Goal: Information Seeking & Learning: Find contact information

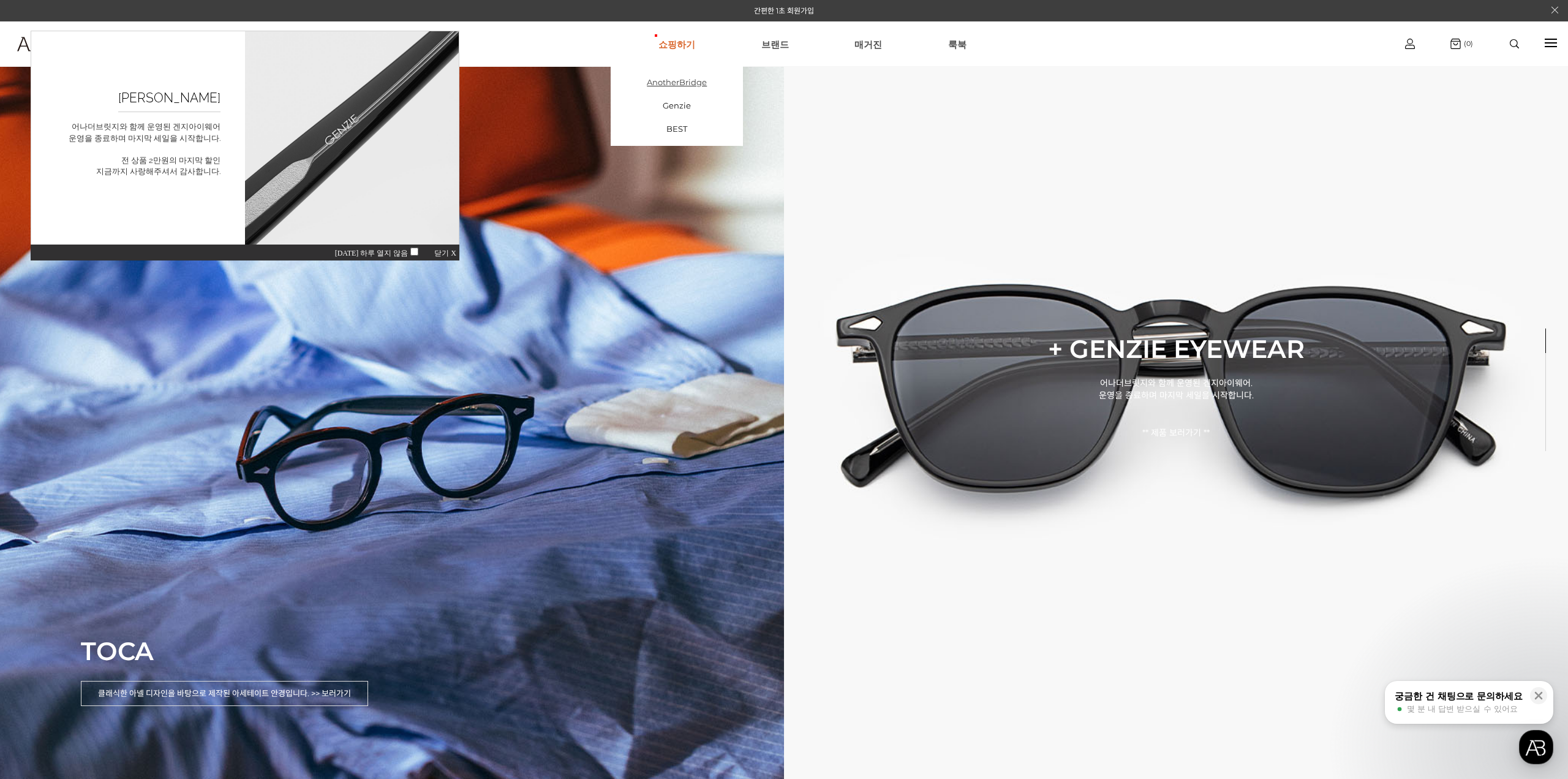
click at [679, 77] on link "AnotherBridge" at bounding box center [676, 82] width 133 height 24
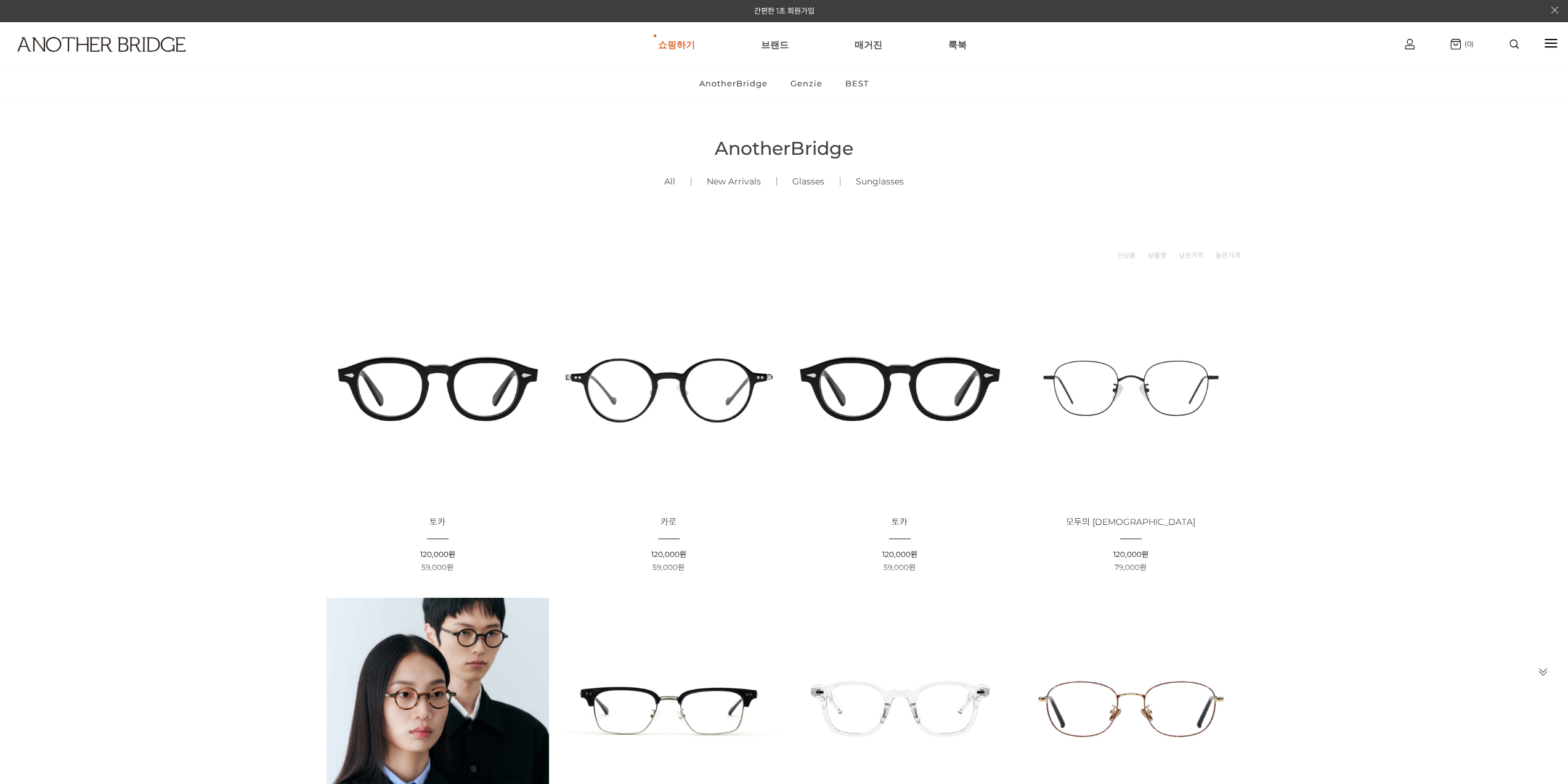
click at [467, 385] on img at bounding box center [438, 388] width 223 height 223
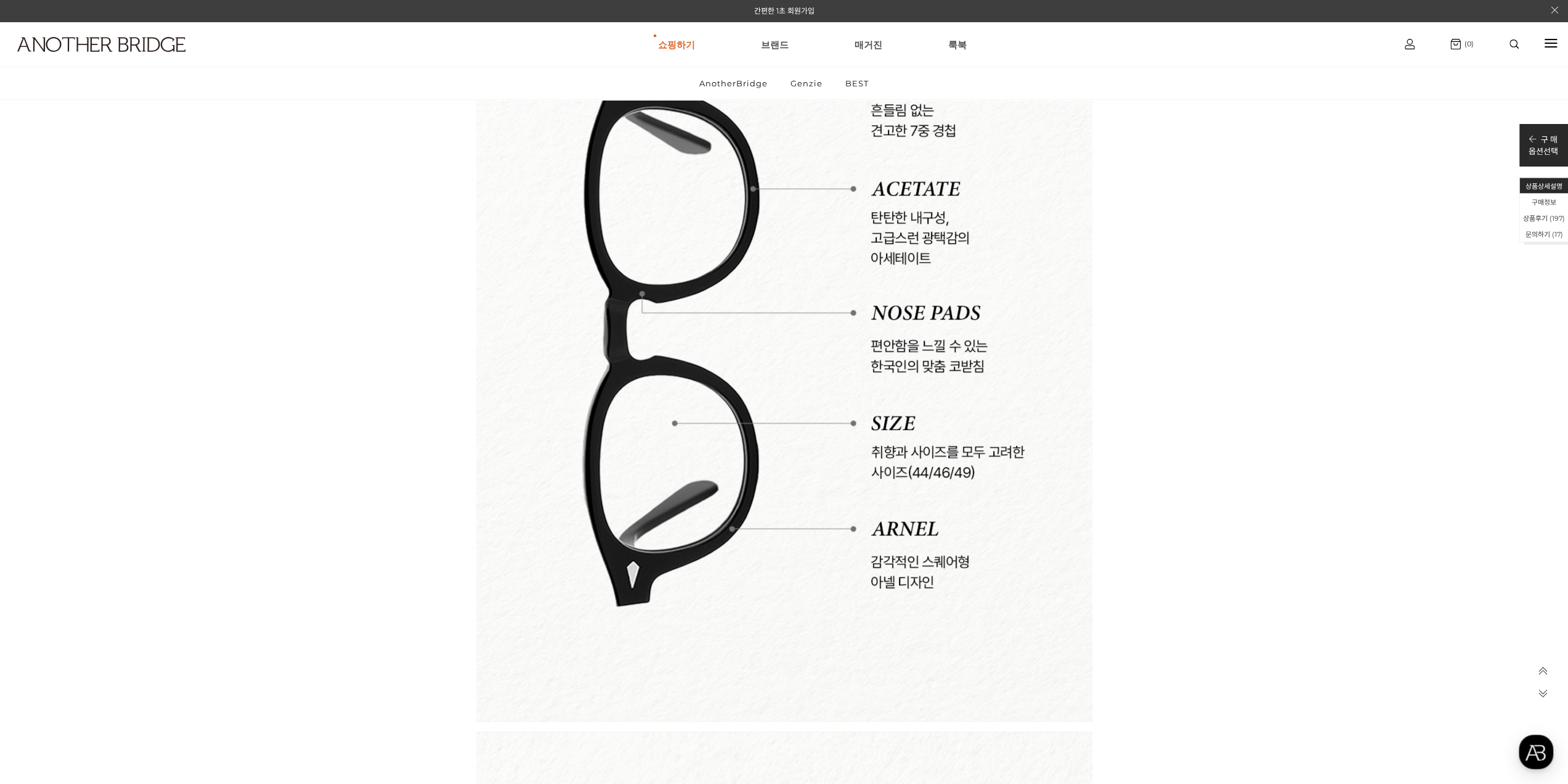
scroll to position [5735, 0]
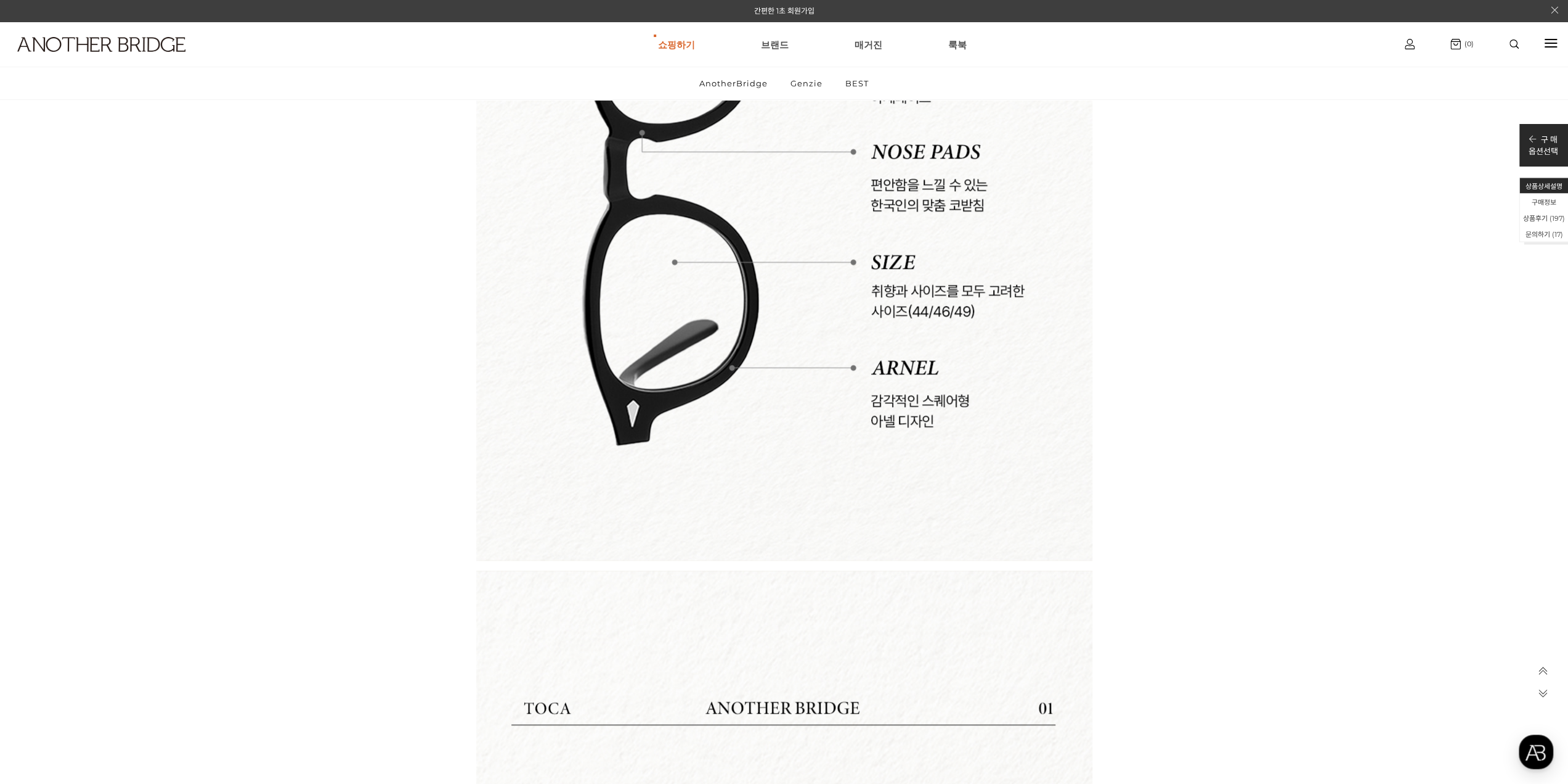
click at [1539, 692] on icon at bounding box center [1543, 692] width 11 height 11
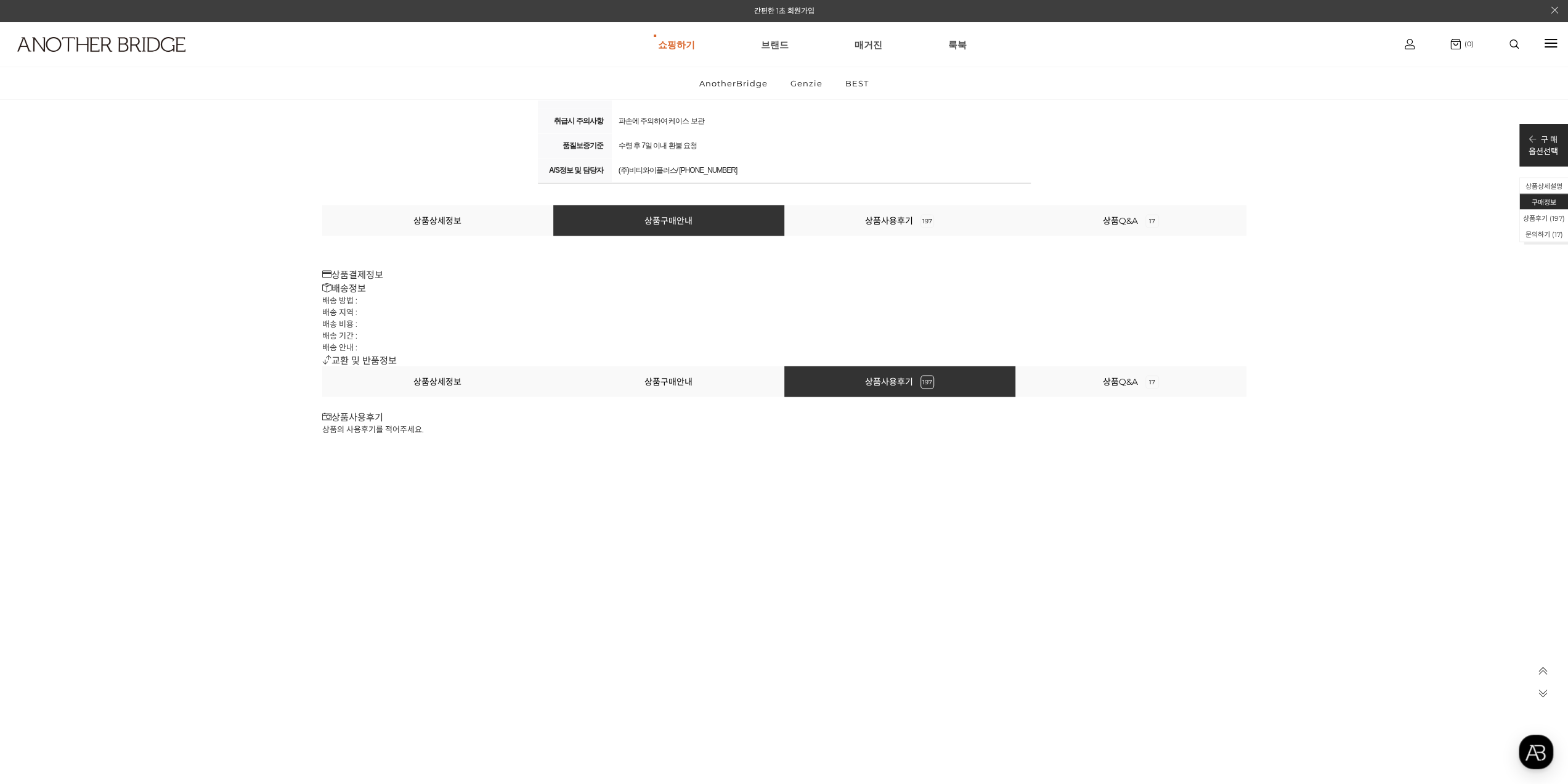
scroll to position [25720, 0]
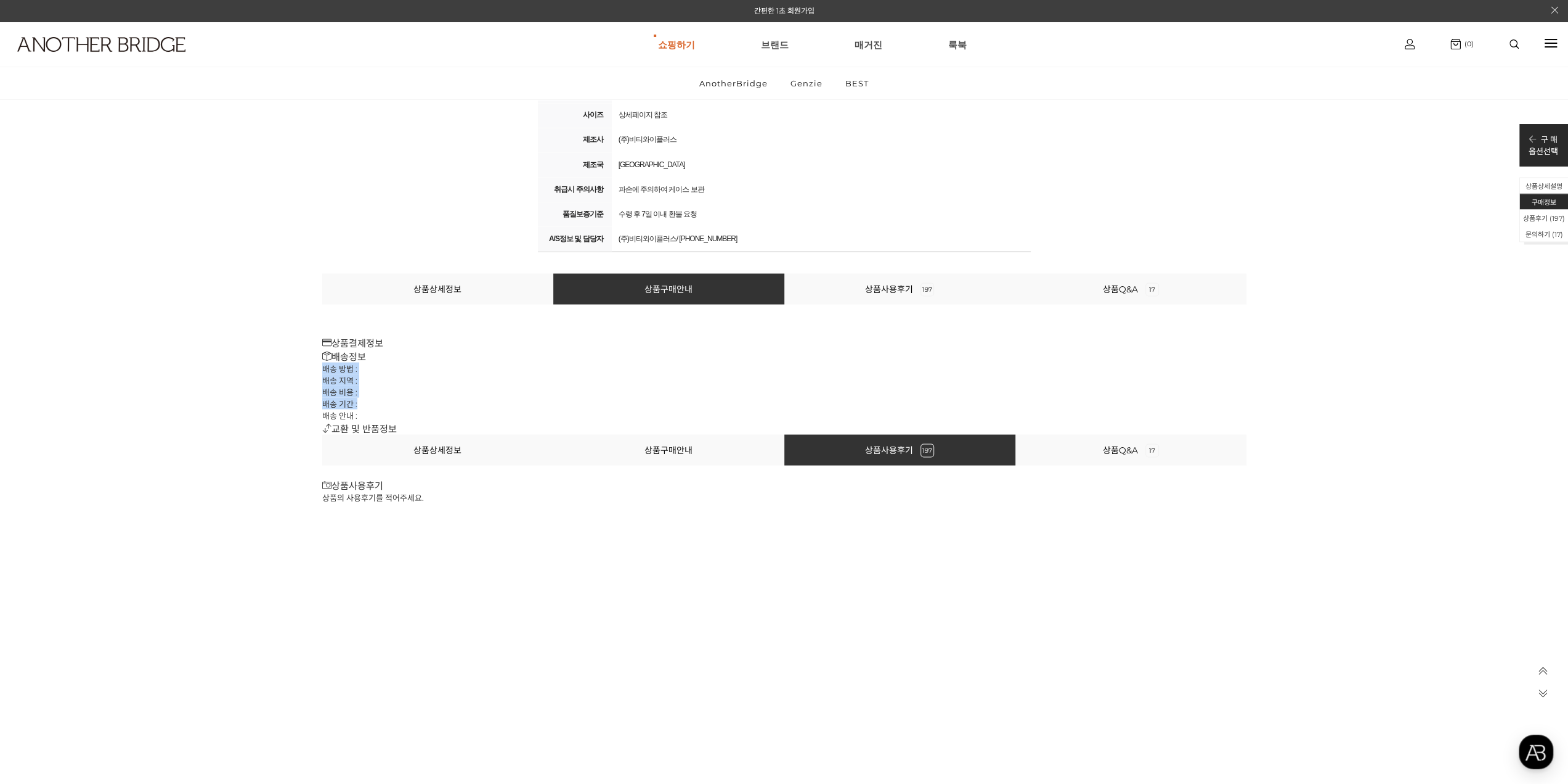
drag, startPoint x: 392, startPoint y: 358, endPoint x: 410, endPoint y: 400, distance: 45.7
click at [410, 400] on div "배송정보 배송 방법 : 배송 지역 : 배송 비용 : 배송 기간 : 배송 안내 :" at bounding box center [784, 384] width 924 height 72
click at [457, 392] on li "배송 비용 :" at bounding box center [784, 391] width 924 height 11
drag, startPoint x: 350, startPoint y: 426, endPoint x: 324, endPoint y: 428, distance: 26.1
click at [350, 427] on h3 "교환 및 반품정보" at bounding box center [784, 427] width 924 height 14
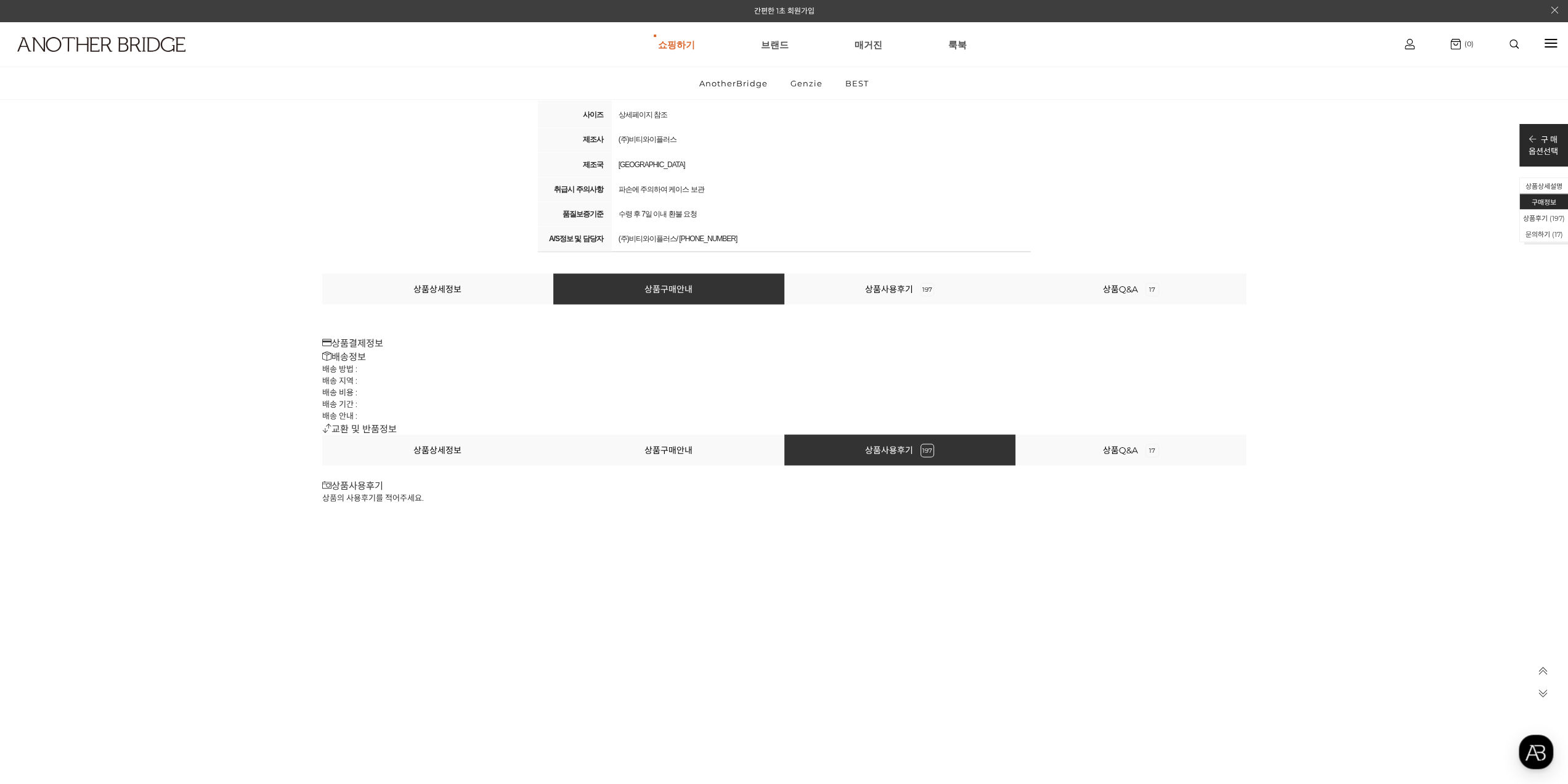
click at [323, 424] on icon at bounding box center [327, 427] width 9 height 9
click at [326, 424] on icon at bounding box center [327, 427] width 9 height 9
click at [401, 401] on li "배송 기간 :" at bounding box center [784, 403] width 924 height 11
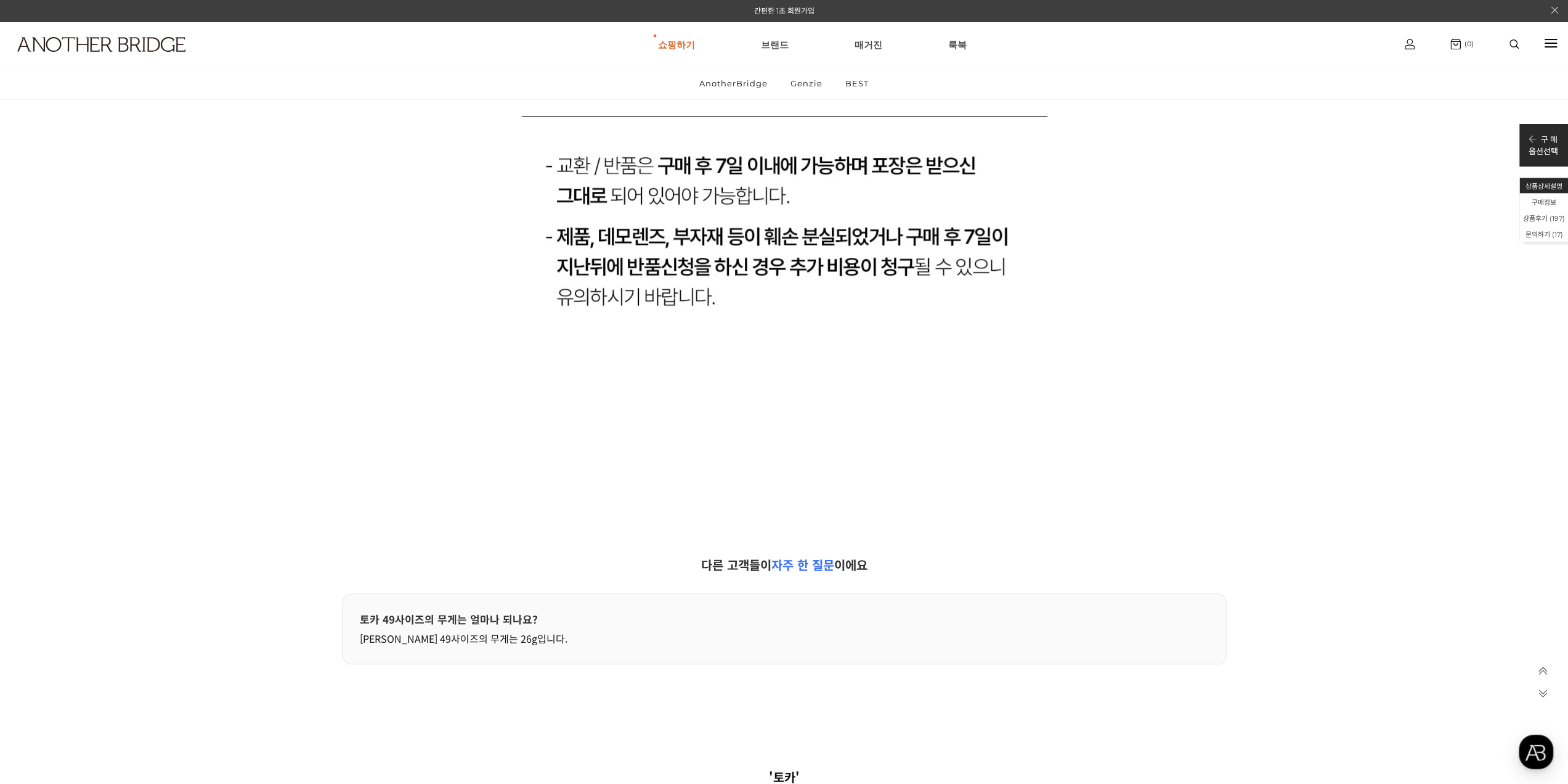
scroll to position [24424, 0]
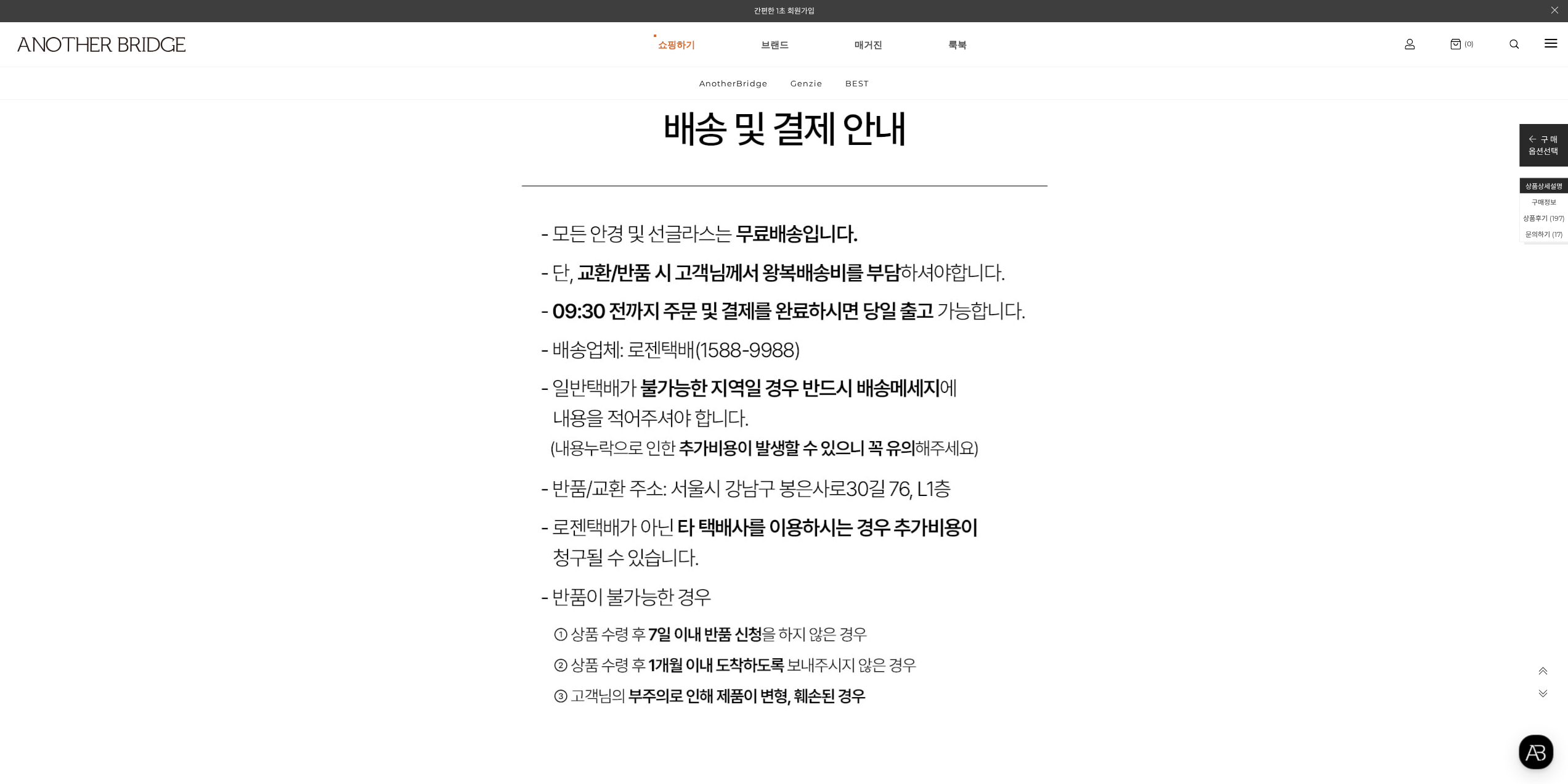
scroll to position [23314, 0]
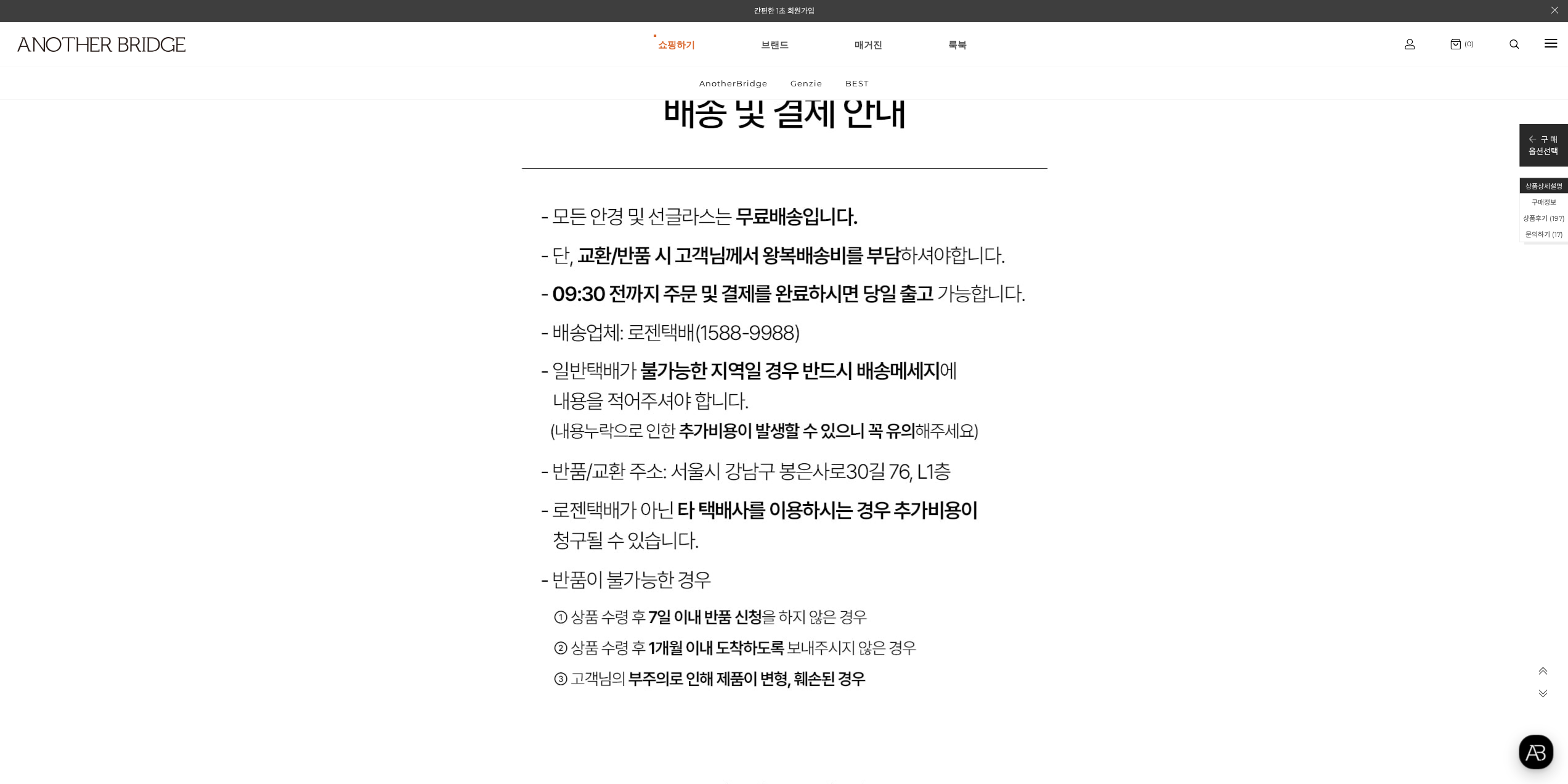
click at [1546, 752] on div "button" at bounding box center [1536, 751] width 34 height 34
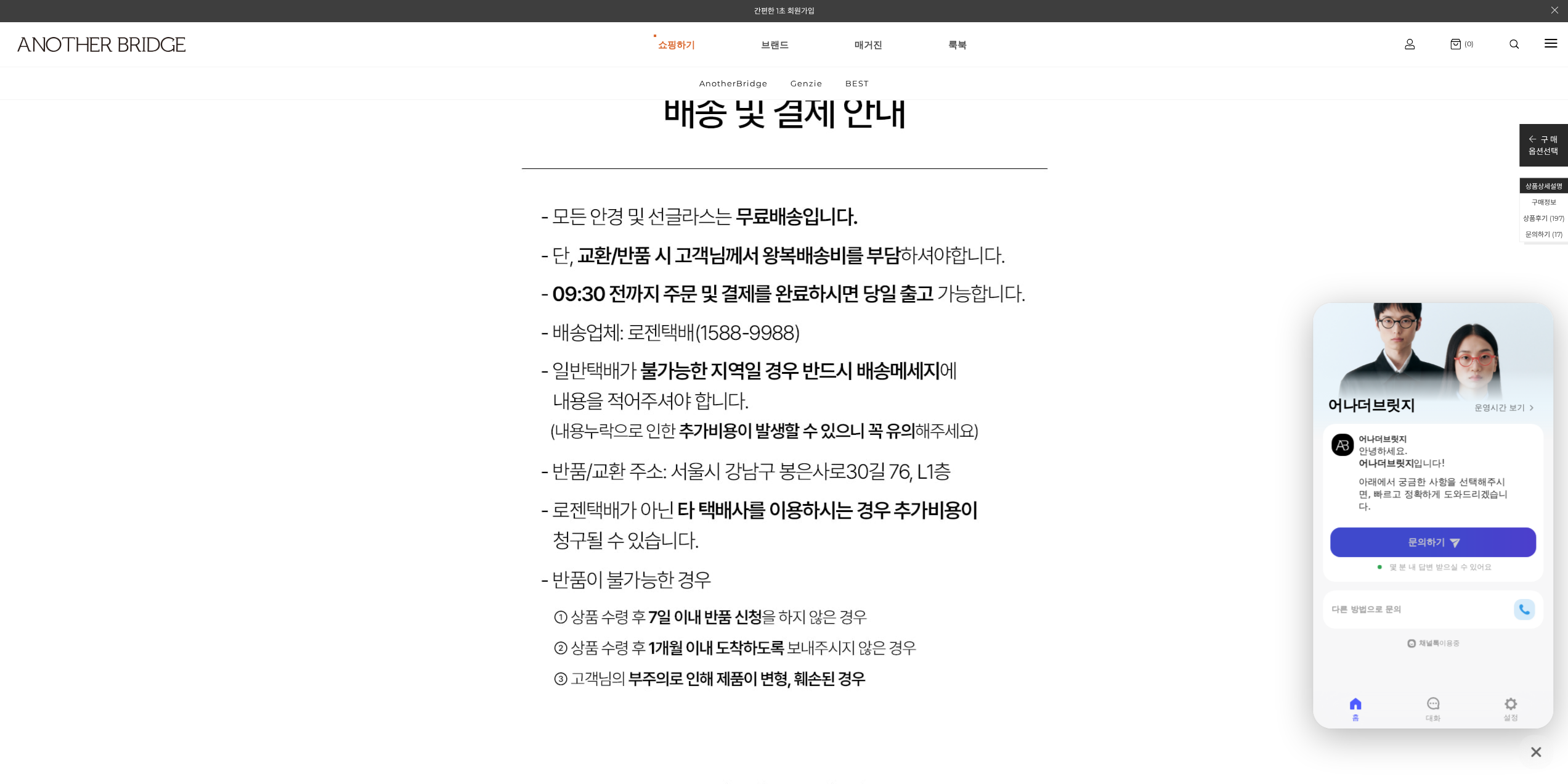
click at [1460, 547] on icon at bounding box center [1454, 542] width 12 height 12
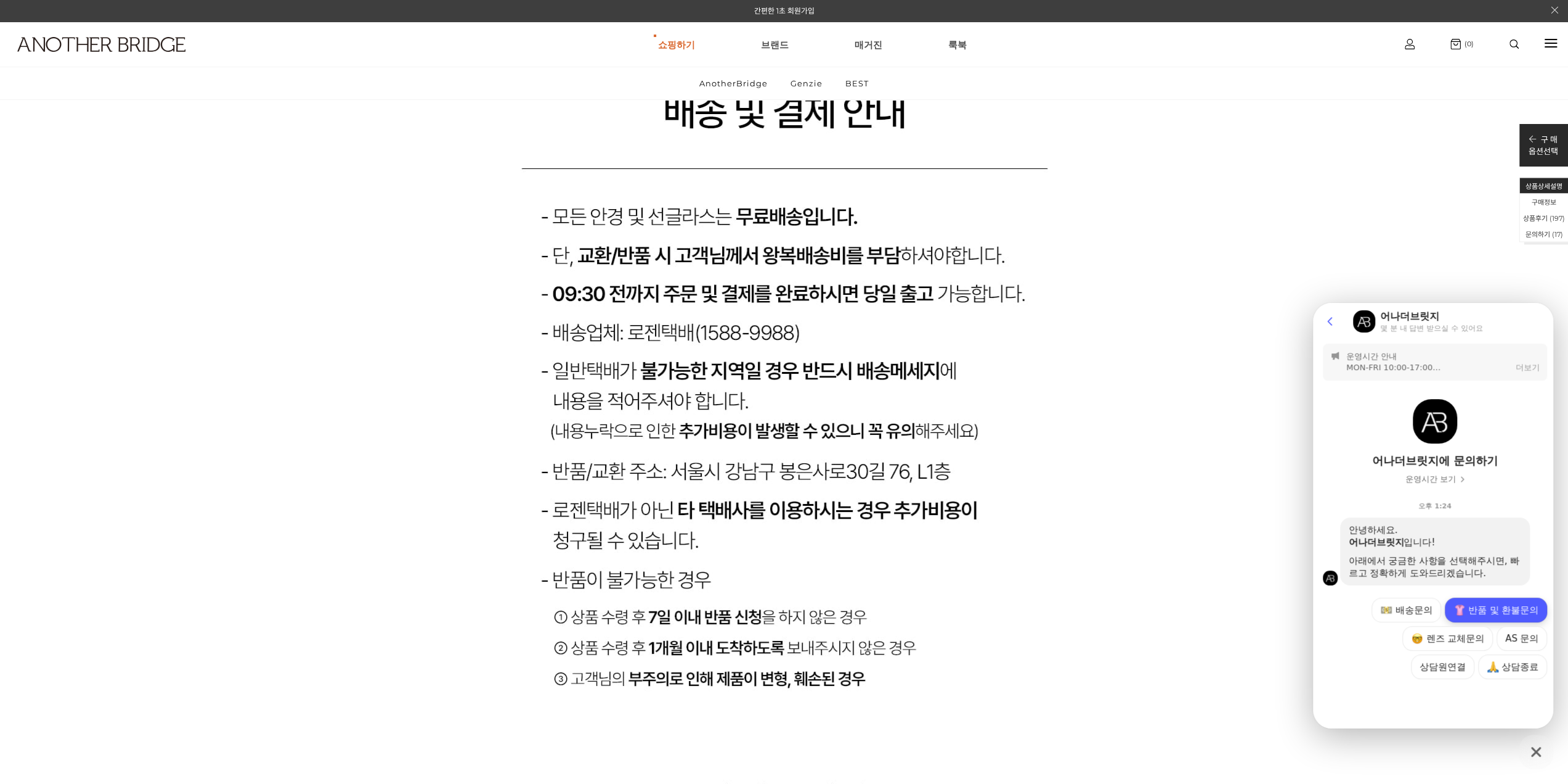
click at [1469, 608] on button "반품 및 환불문의" at bounding box center [1496, 610] width 102 height 25
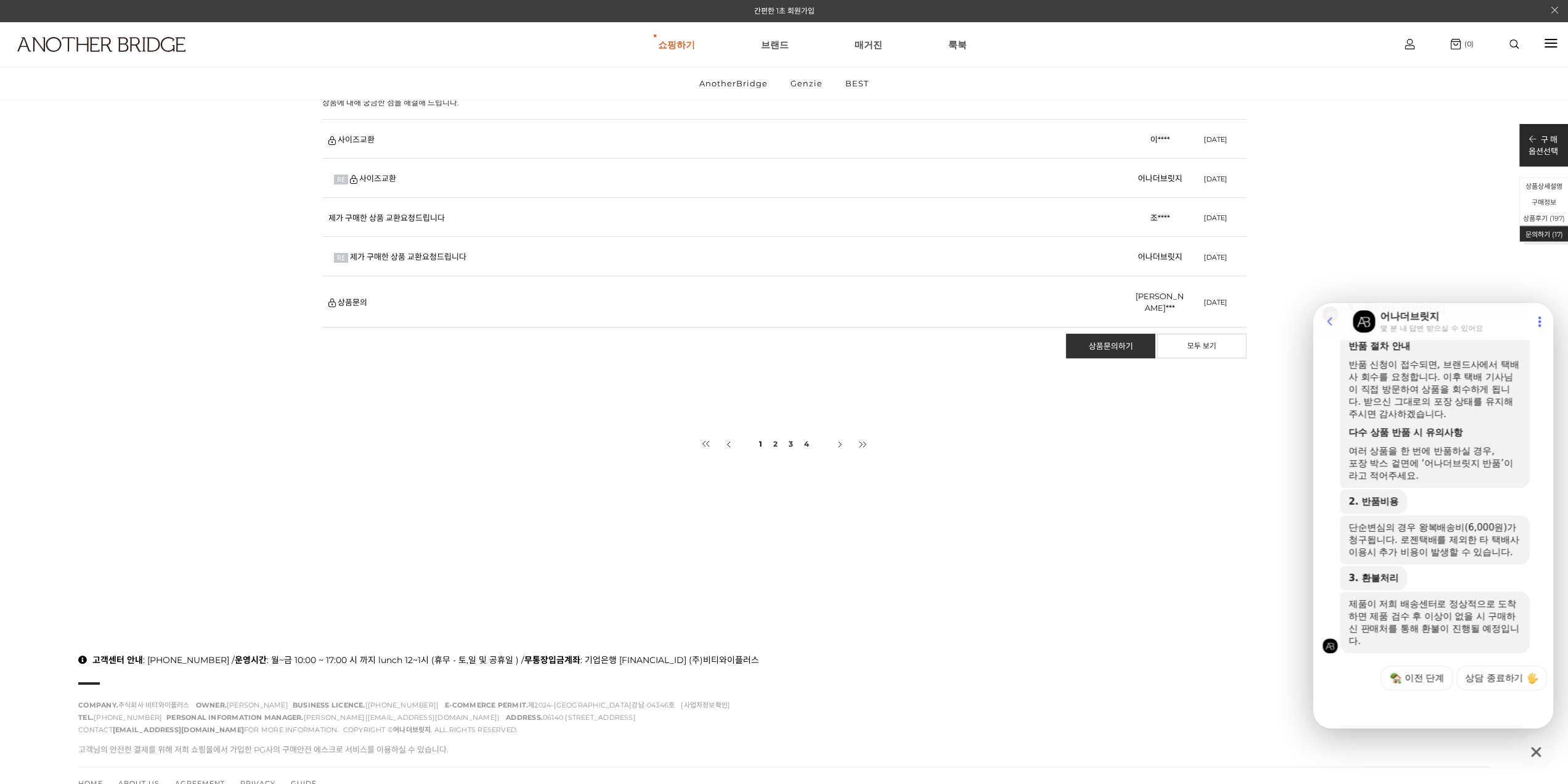
scroll to position [28088, 0]
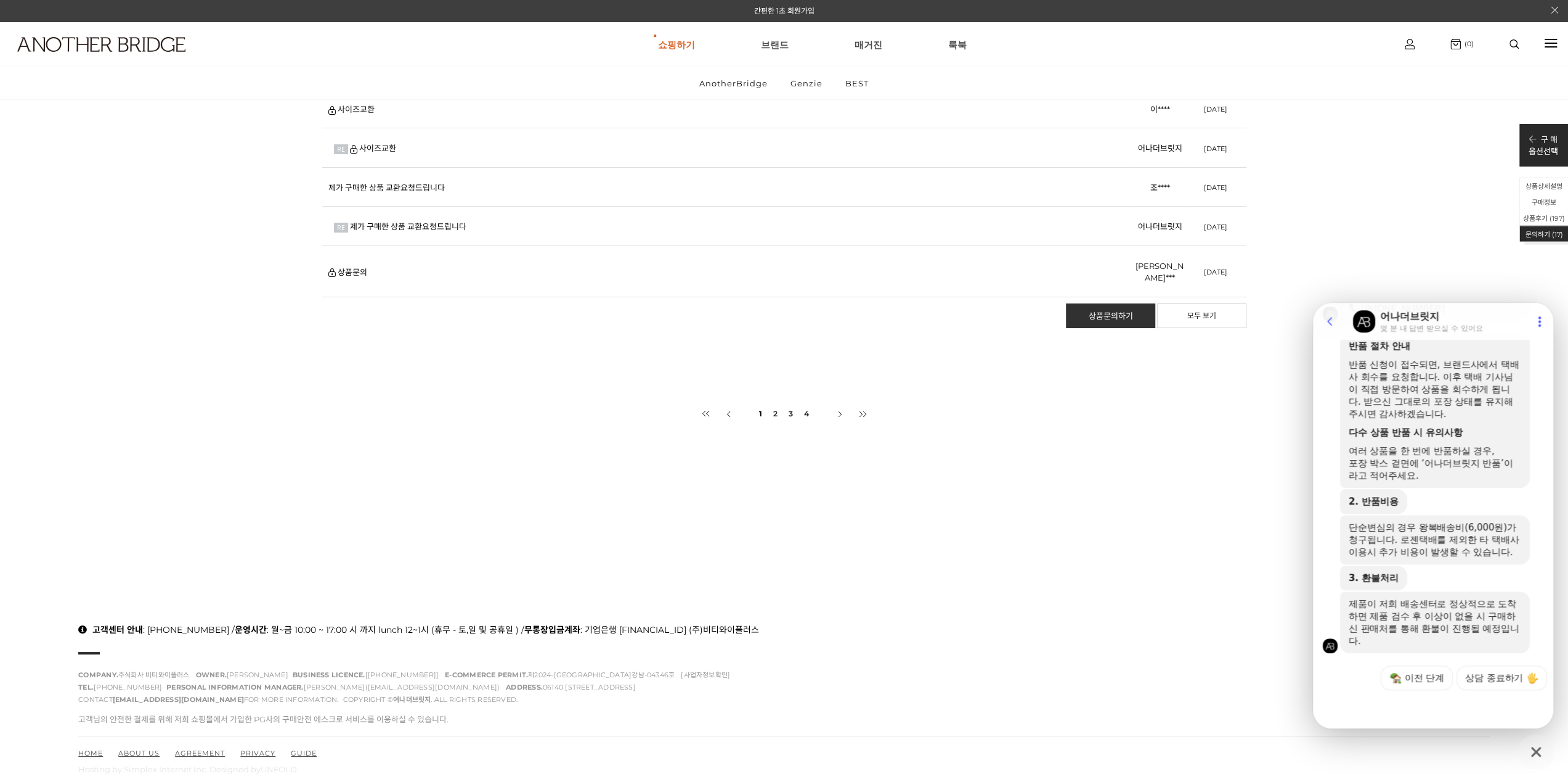
drag, startPoint x: 585, startPoint y: 673, endPoint x: 463, endPoint y: 673, distance: 122.0
click at [506, 682] on span "ADDRESS. 06140 서울 강남구 봉은사로30길 76 L1층" at bounding box center [573, 687] width 134 height 9
copy span "06140 [STREET_ADDRESS]"
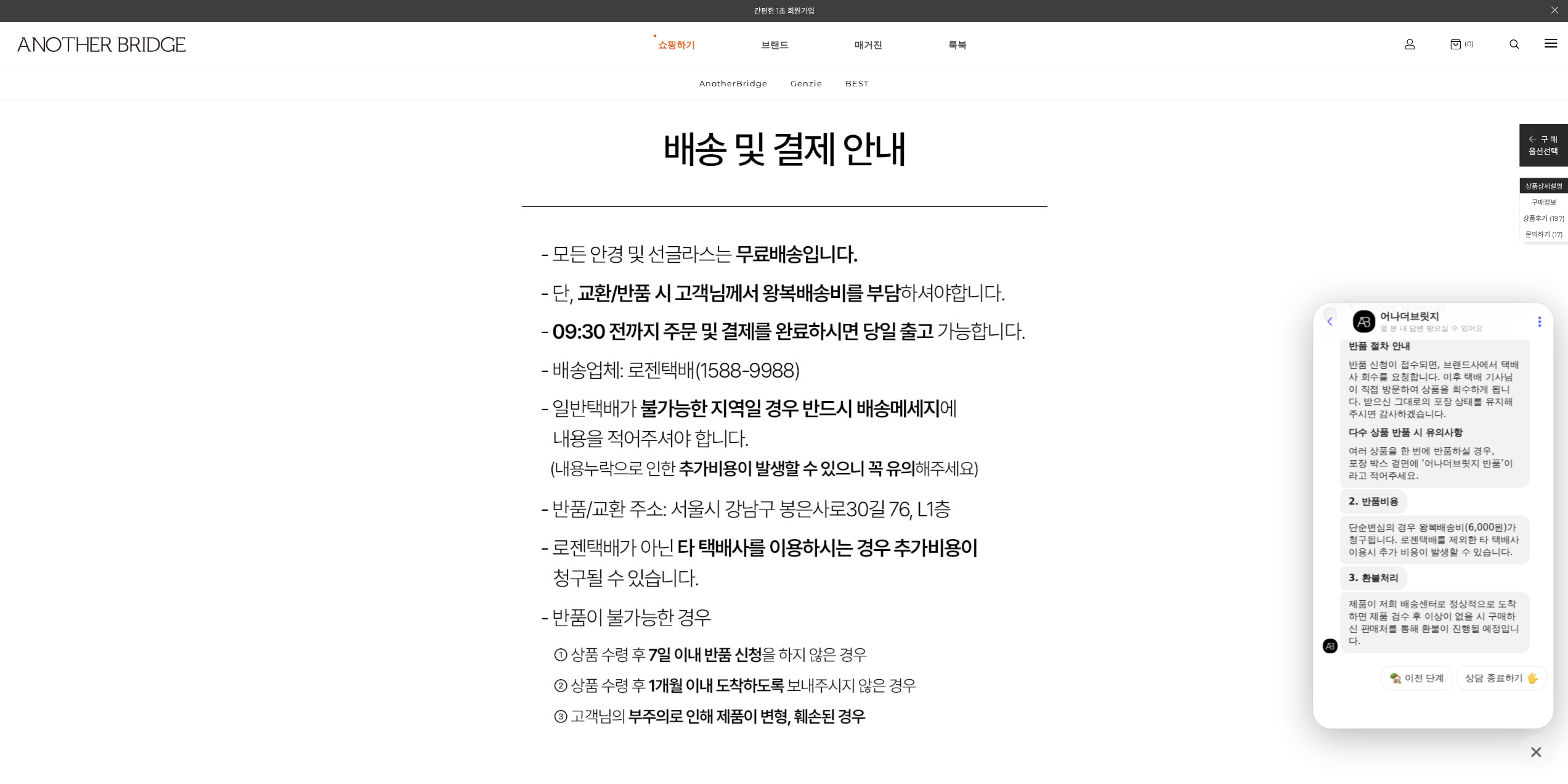
scroll to position [23341, 0]
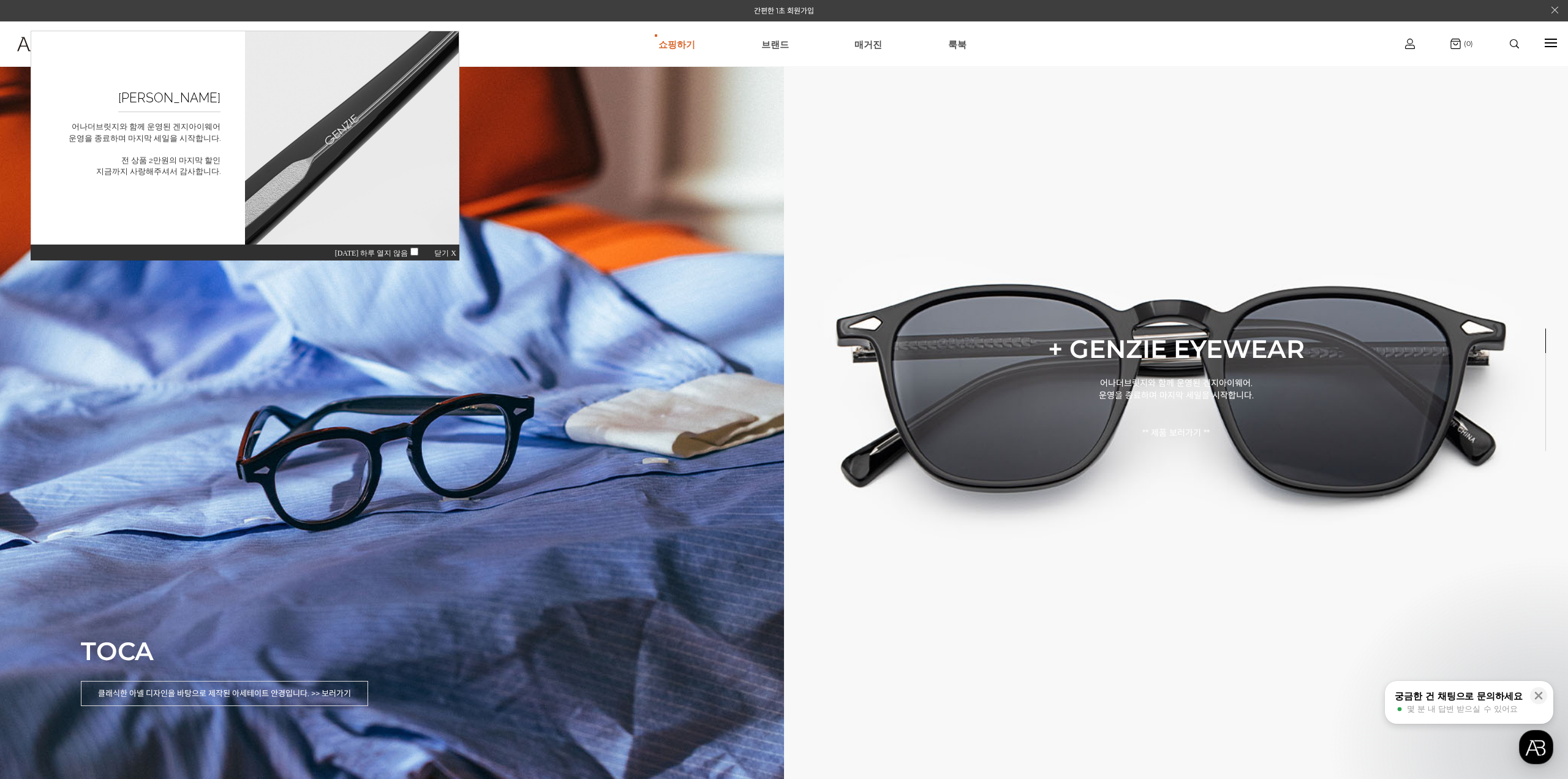
click at [446, 254] on span "닫기 X" at bounding box center [445, 253] width 22 height 9
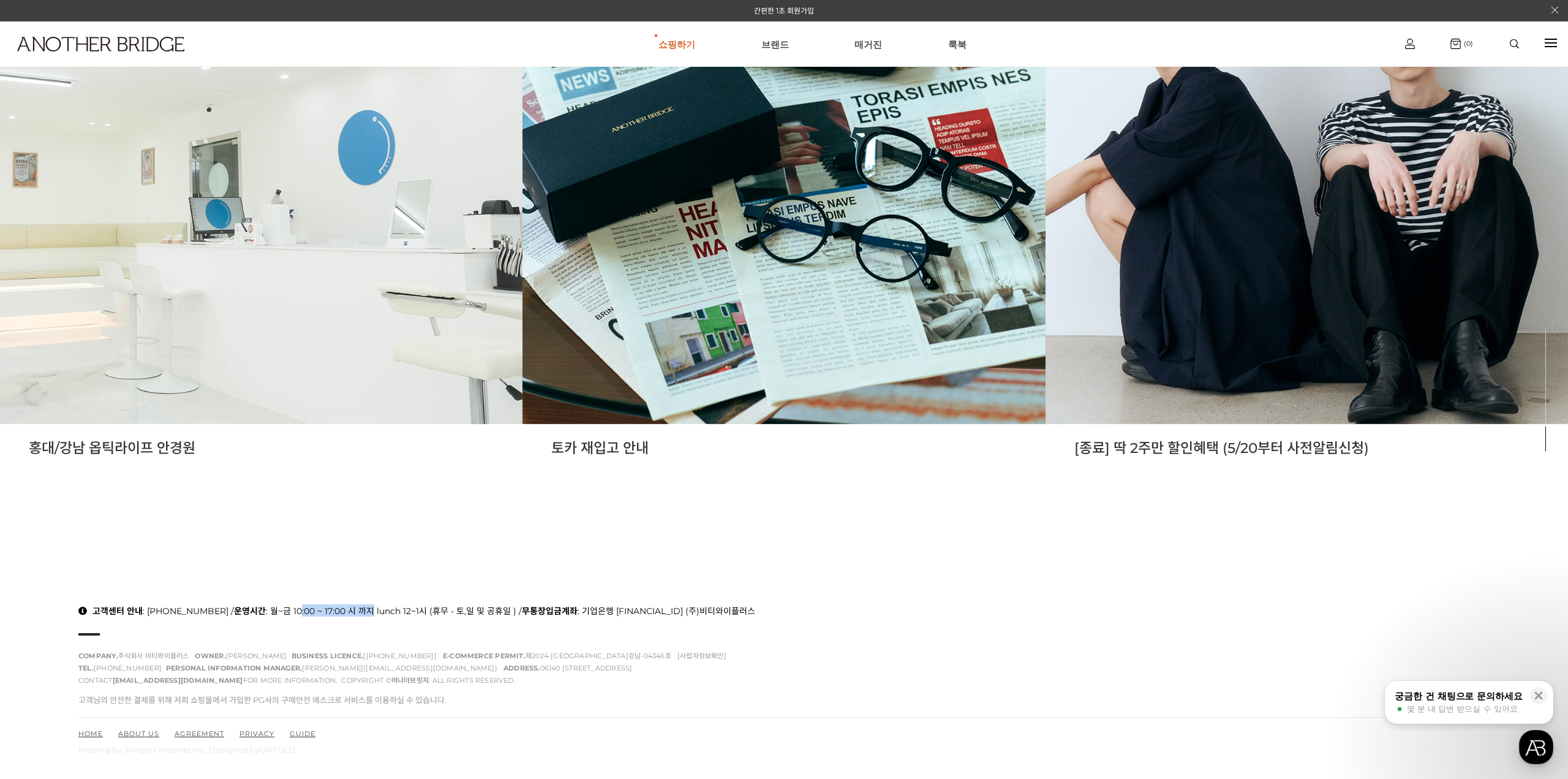
drag, startPoint x: 283, startPoint y: 615, endPoint x: 353, endPoint y: 611, distance: 70.1
click at [353, 611] on p "고객센터 안내 : 070-7424-9137 / 운영시간 : 월~금 10:00 ~ 17:00 시 까지 lunch 12~1시 (휴무 - 토,일 및…" at bounding box center [784, 610] width 1411 height 12
drag, startPoint x: 257, startPoint y: 605, endPoint x: 327, endPoint y: 597, distance: 70.5
click at [327, 597] on div "고객센터 안내 : 070-7424-9137 / 운영시간 : 월~금 10:00 ~ 17:00 시 까지 lunch 12~1시 (휴무 - 토,일 및…" at bounding box center [784, 679] width 1568 height 199
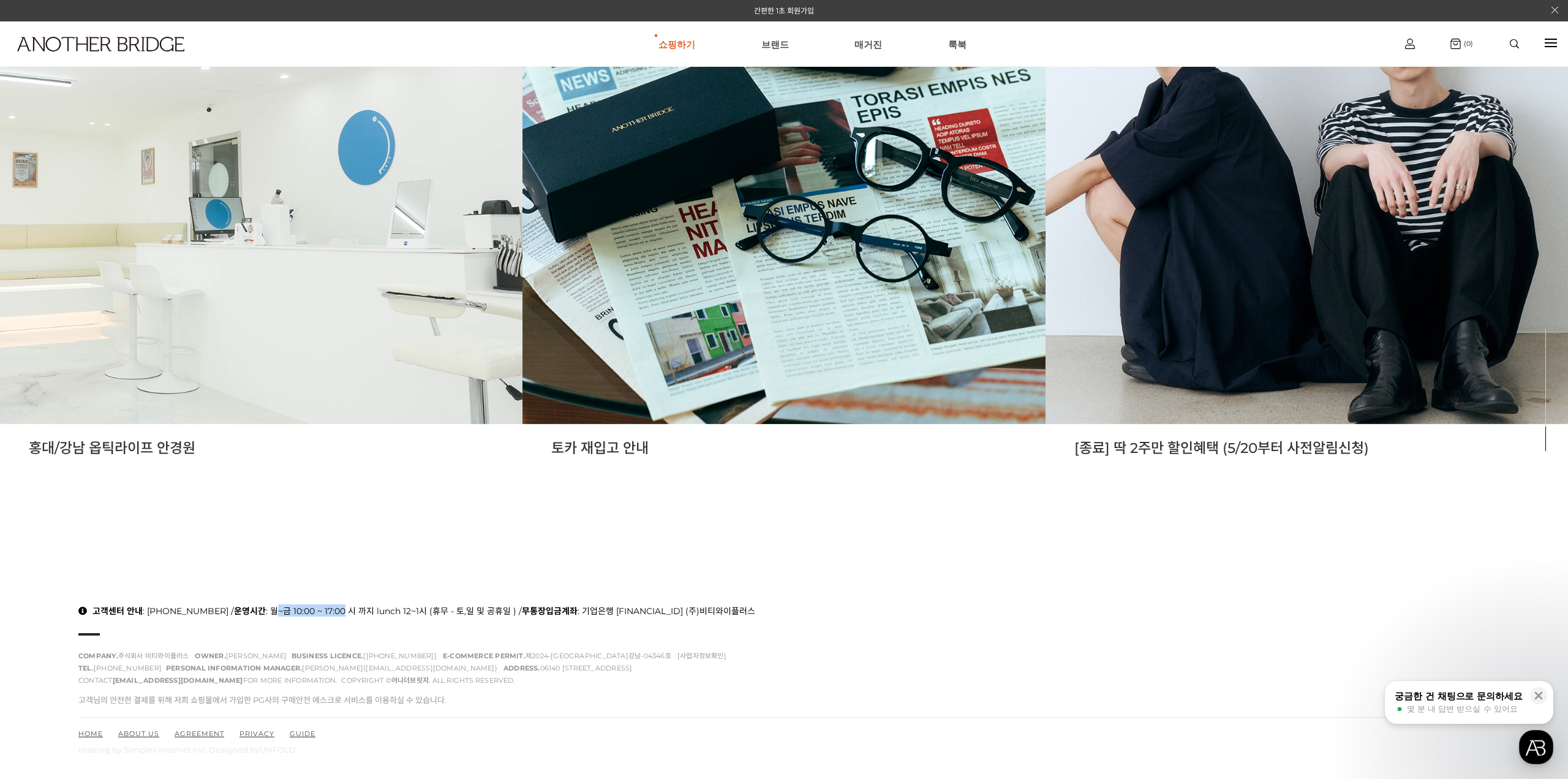
click at [327, 597] on div "고객센터 안내 : 070-7424-9137 / 운영시간 : 월~금 10:00 ~ 17:00 시 까지 lunch 12~1시 (휴무 - 토,일 및…" at bounding box center [784, 679] width 1568 height 199
click at [179, 608] on p "고객센터 안내 : 070-7424-9137 / 운영시간 : 월~금 10:00 ~ 17:00 시 까지 lunch 12~1시 (휴무 - 토,일 및…" at bounding box center [784, 610] width 1411 height 12
